Goal: Find specific page/section: Find specific page/section

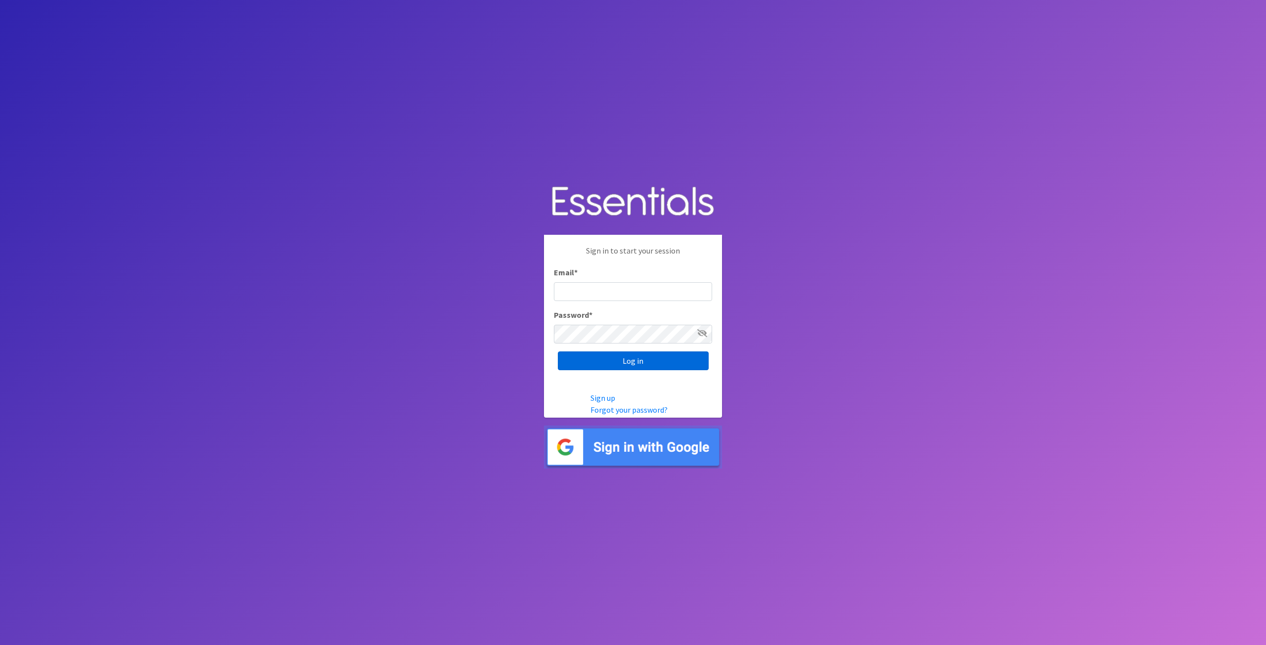
type input "tshaughnessy@ccozarks.org"
click at [616, 358] on input "Log in" at bounding box center [633, 361] width 151 height 19
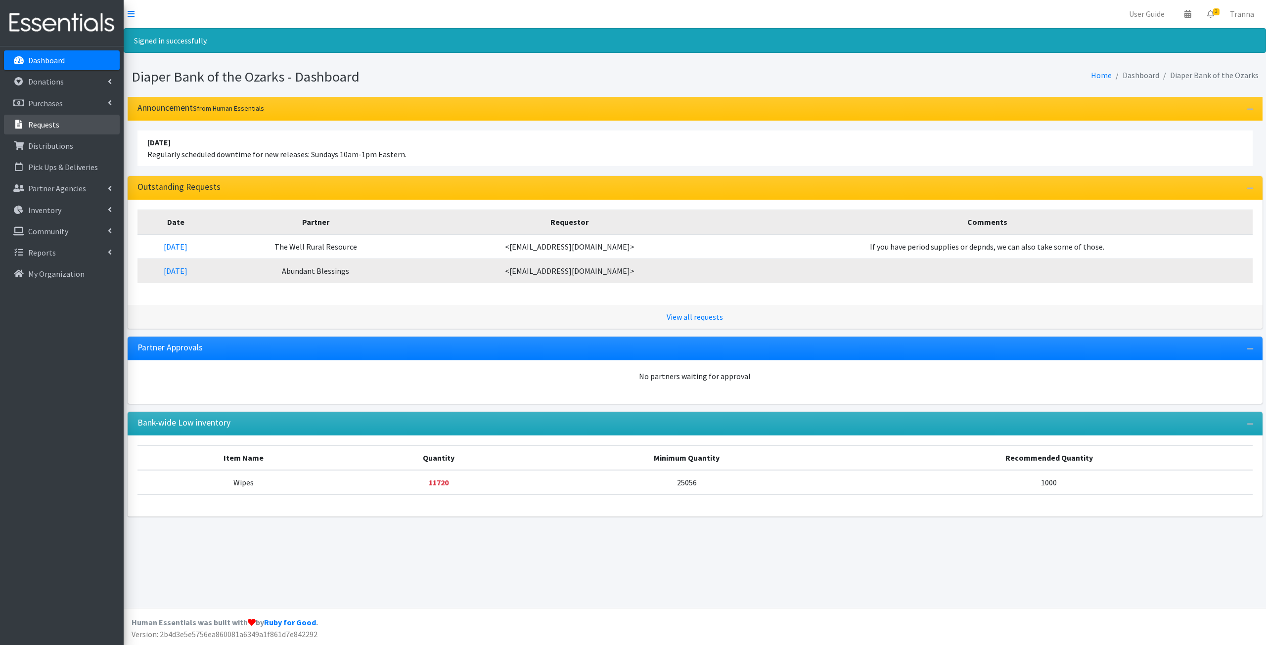
click at [50, 124] on p "Requests" at bounding box center [43, 125] width 31 height 10
